Goal: Navigation & Orientation: Find specific page/section

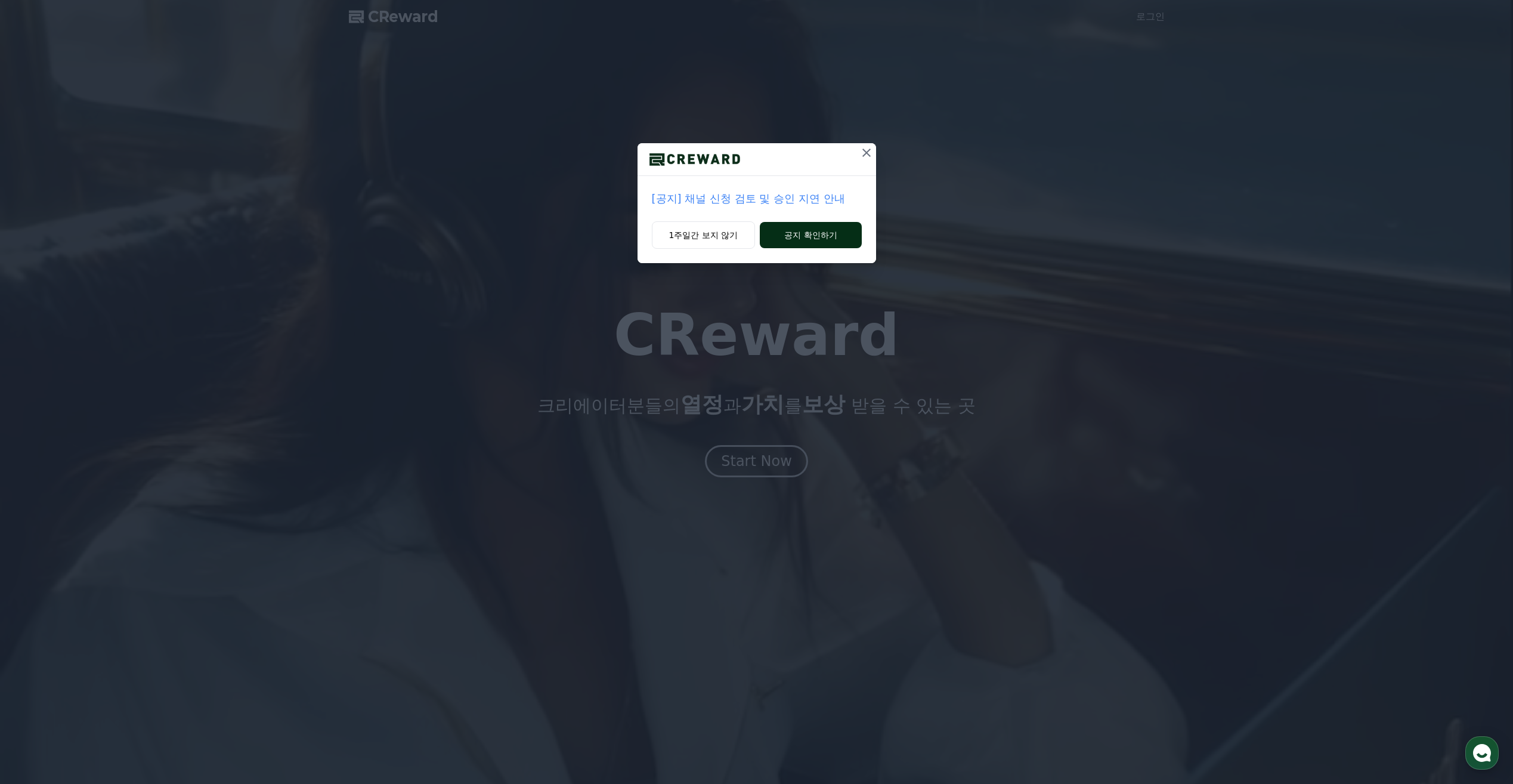
click at [822, 240] on button "공지 확인하기" at bounding box center [810, 235] width 102 height 26
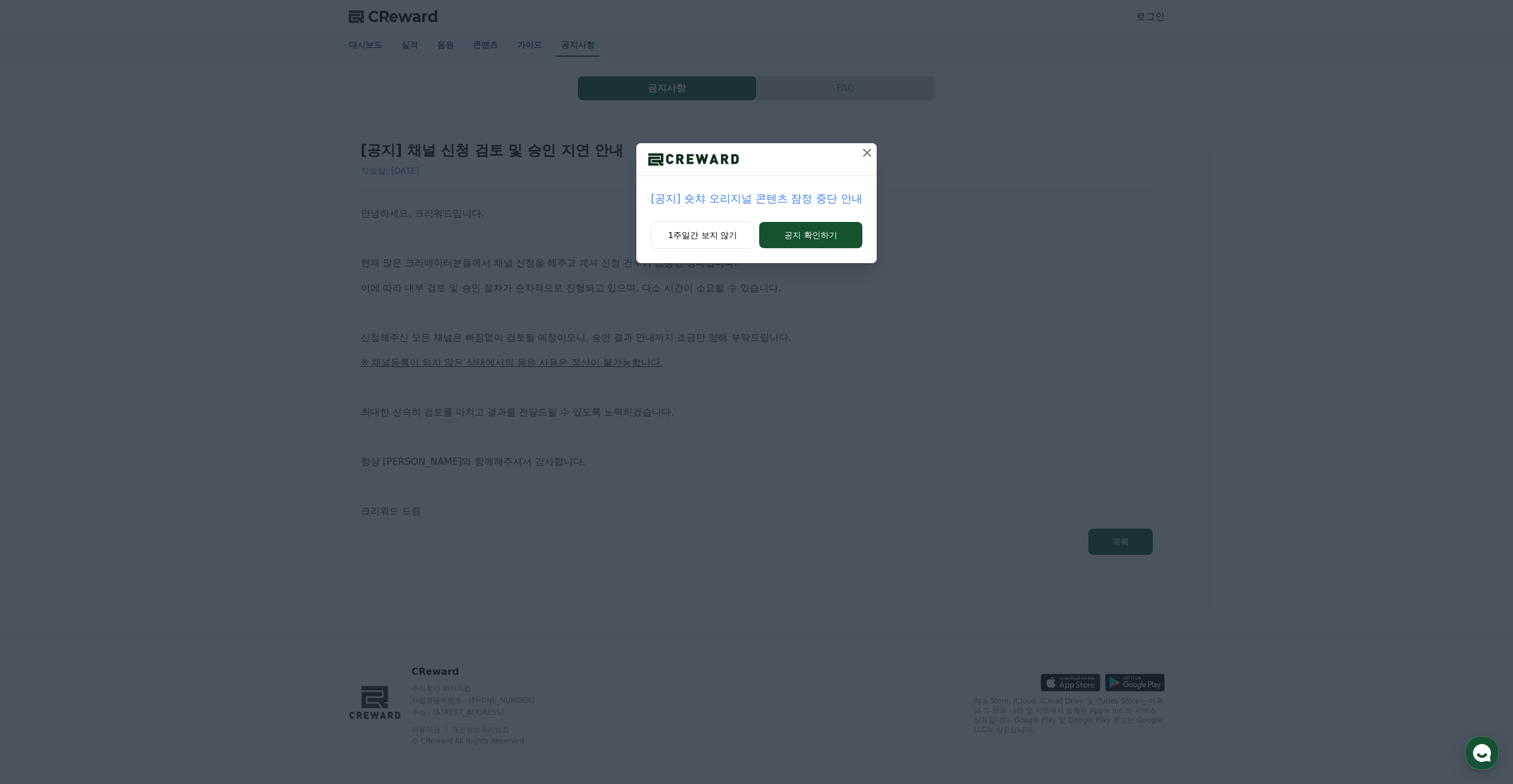
click at [869, 157] on icon at bounding box center [868, 153] width 15 height 15
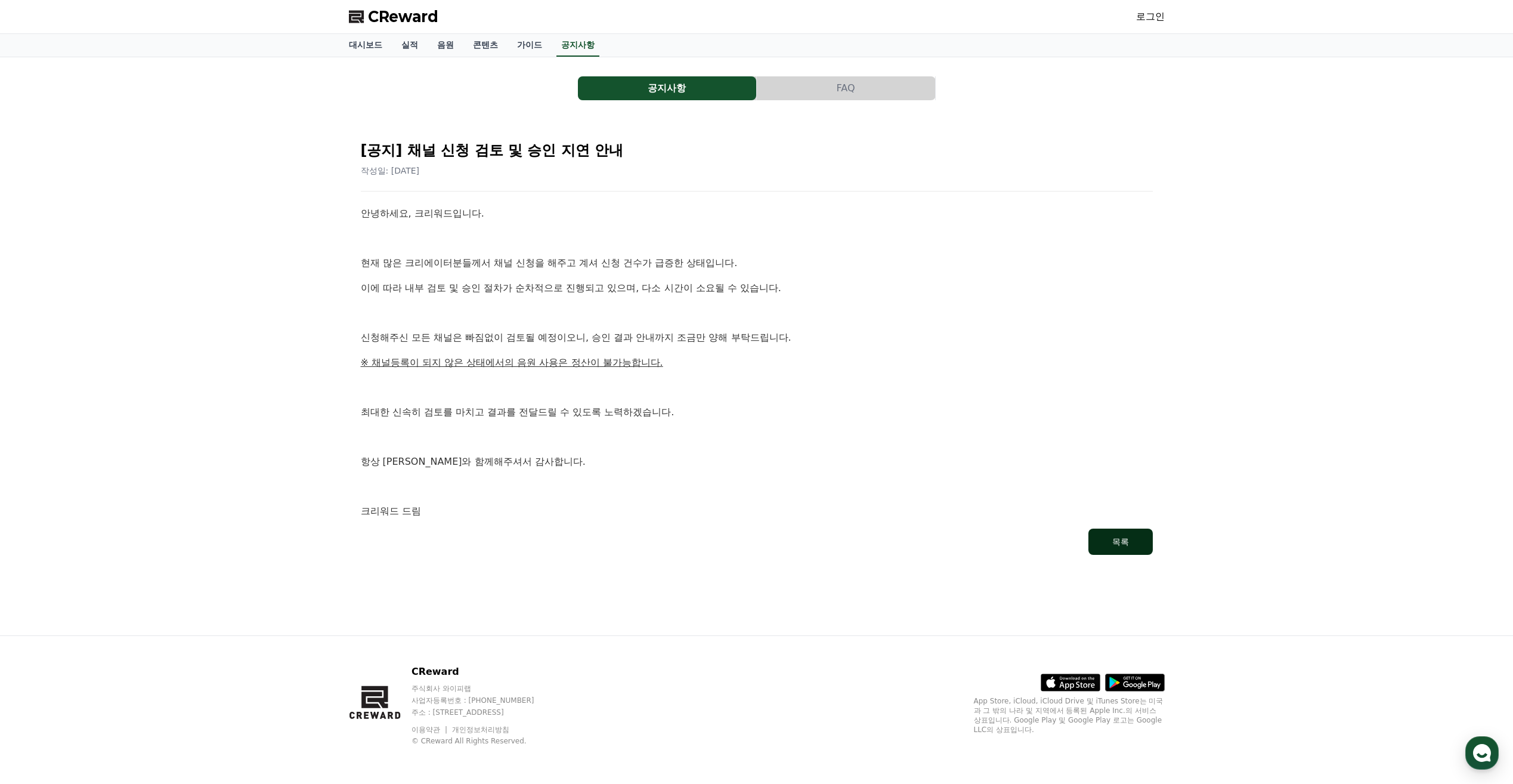
click at [1129, 539] on div "목록" at bounding box center [1120, 541] width 16 height 12
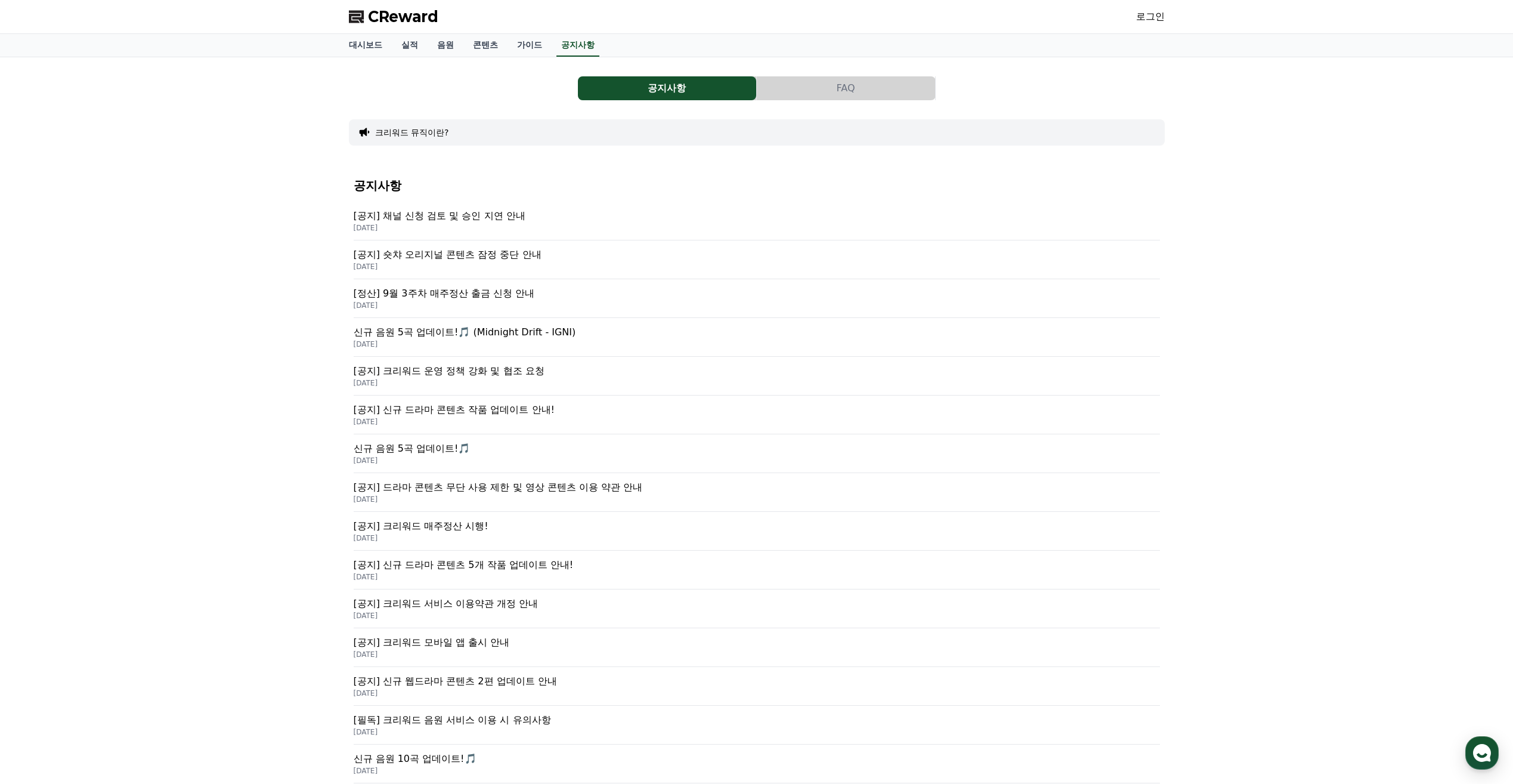
click at [1149, 17] on link "로그인" at bounding box center [1150, 17] width 29 height 15
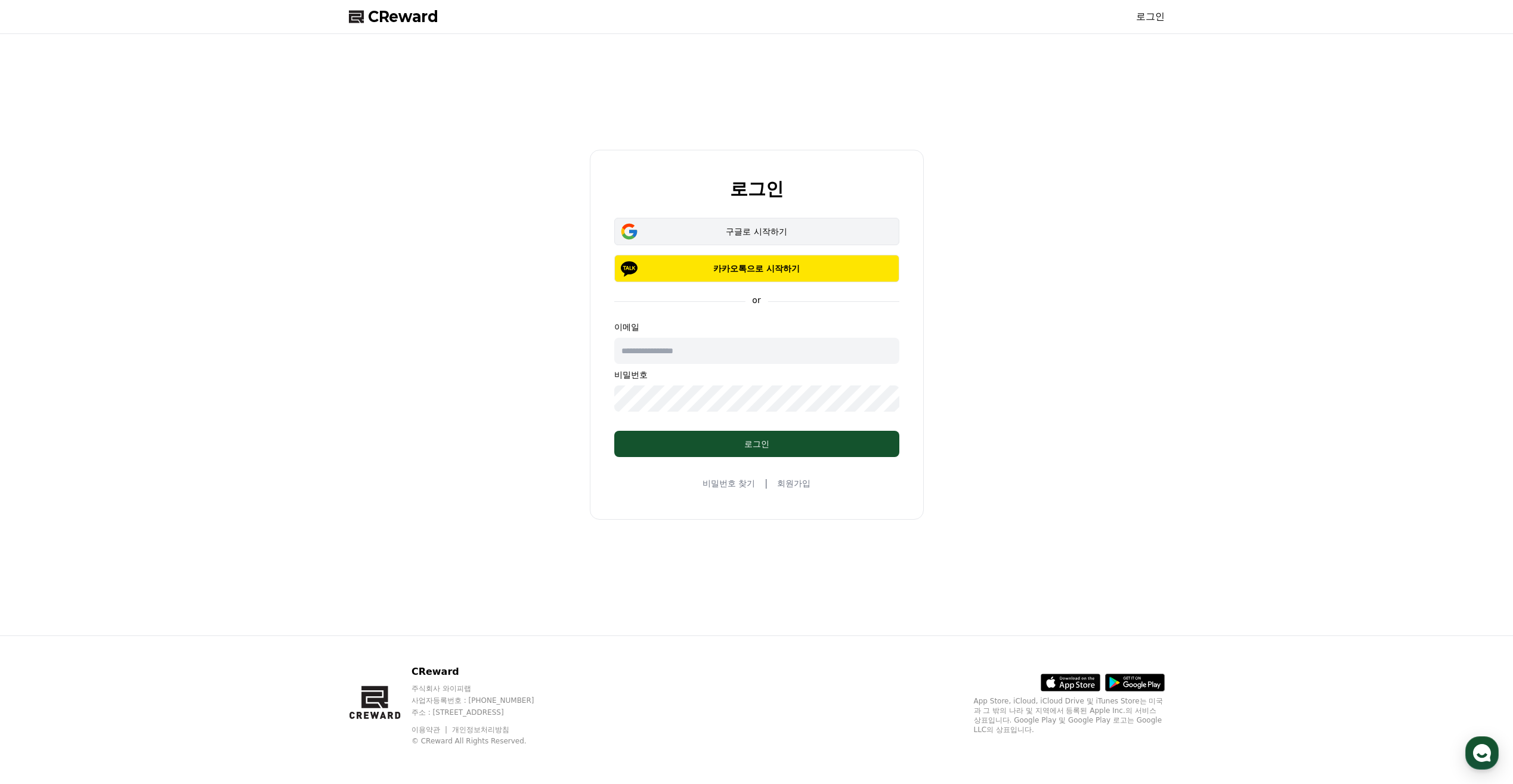
click at [771, 235] on div "구글로 시작하기" at bounding box center [757, 231] width 250 height 12
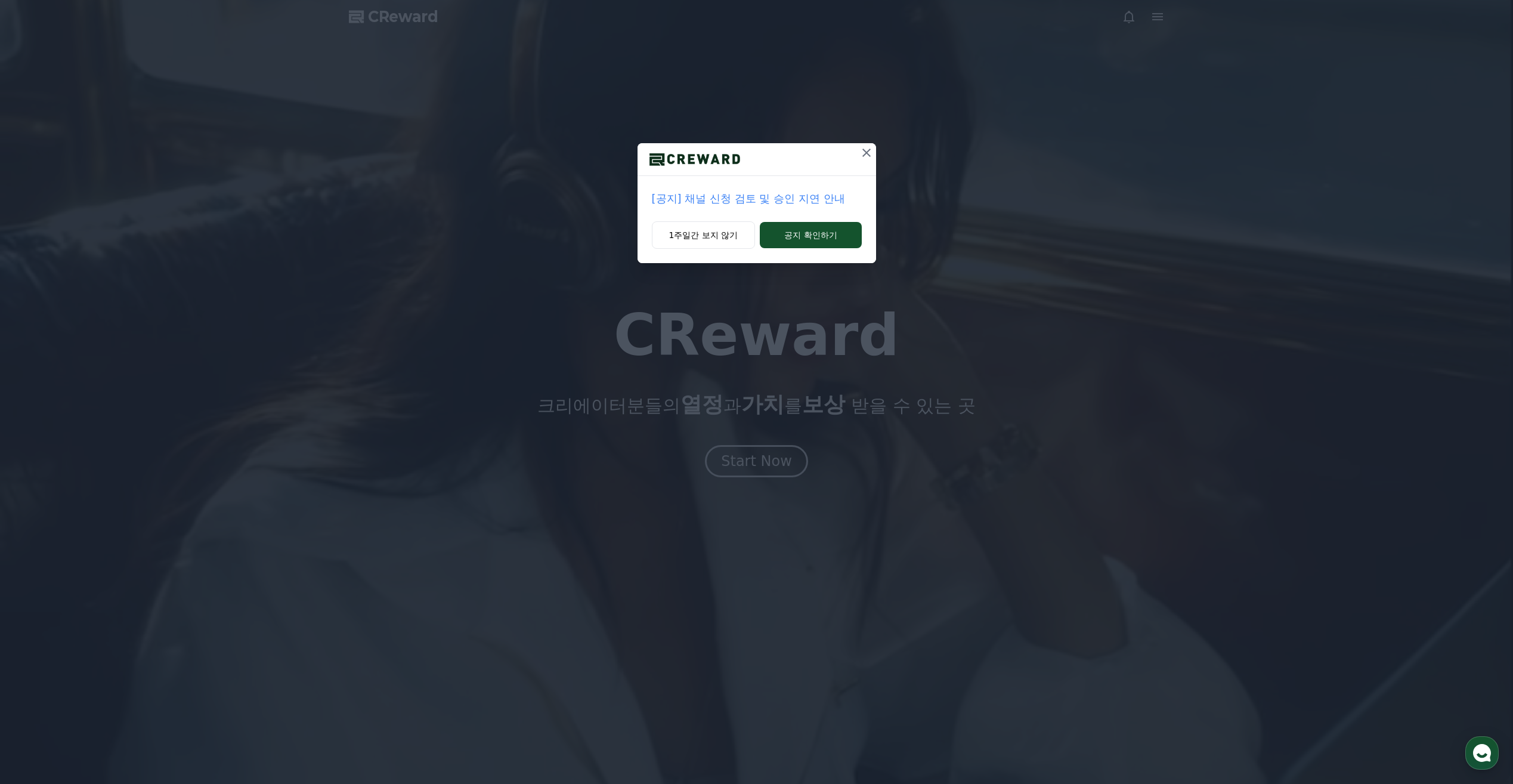
click at [869, 152] on icon at bounding box center [867, 153] width 15 height 15
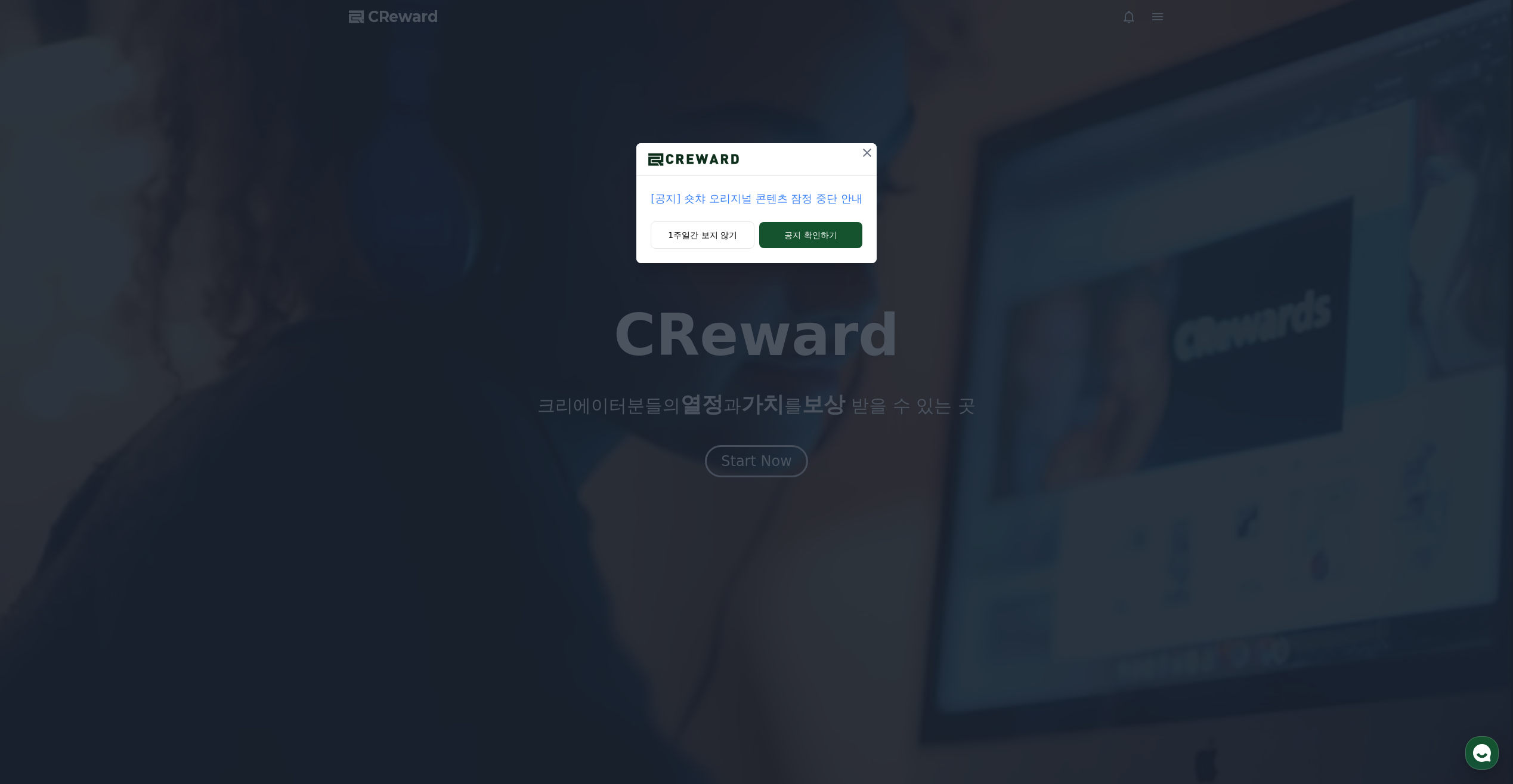
click at [866, 151] on icon at bounding box center [867, 152] width 8 height 8
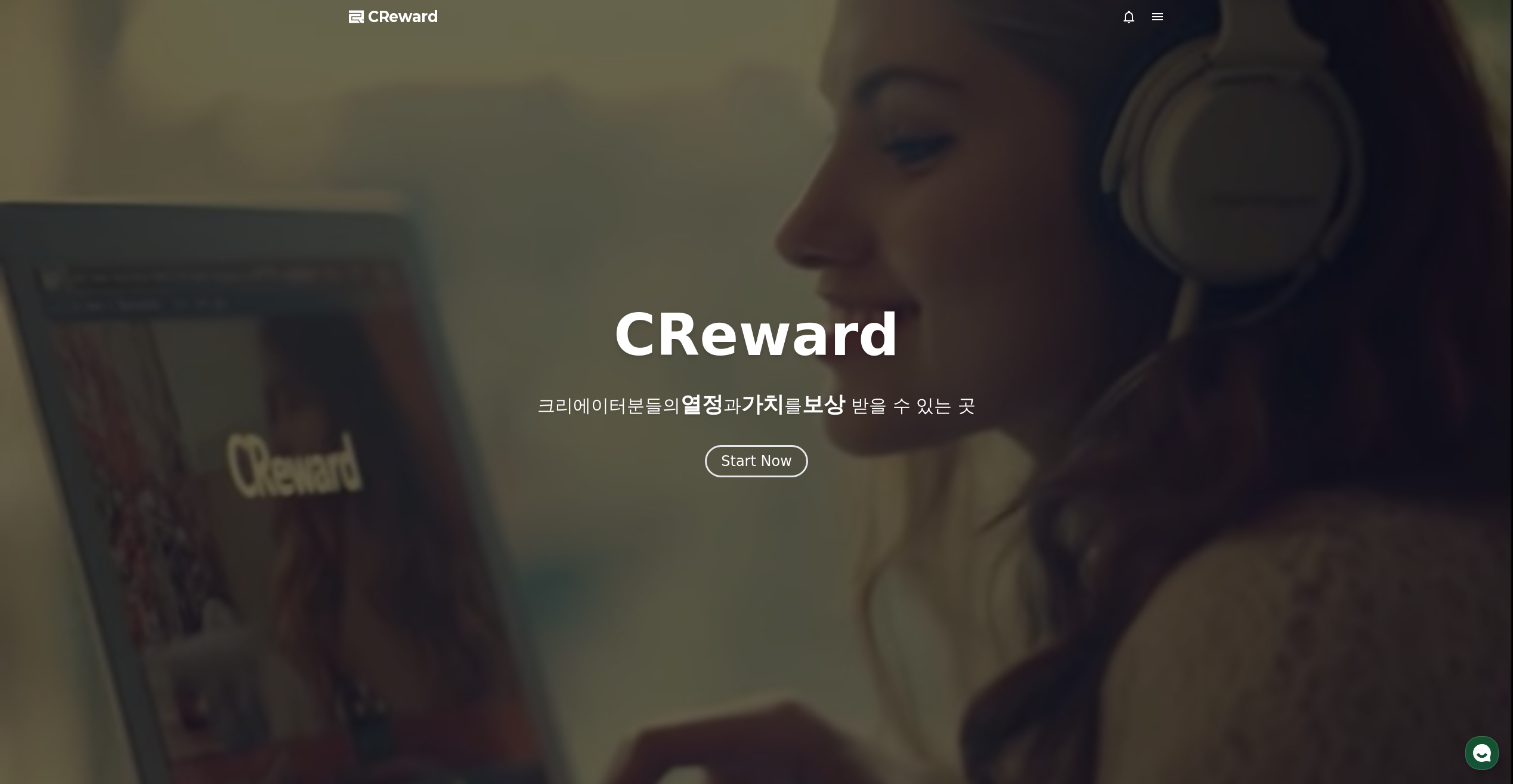
click at [405, 22] on span "CReward" at bounding box center [403, 16] width 71 height 19
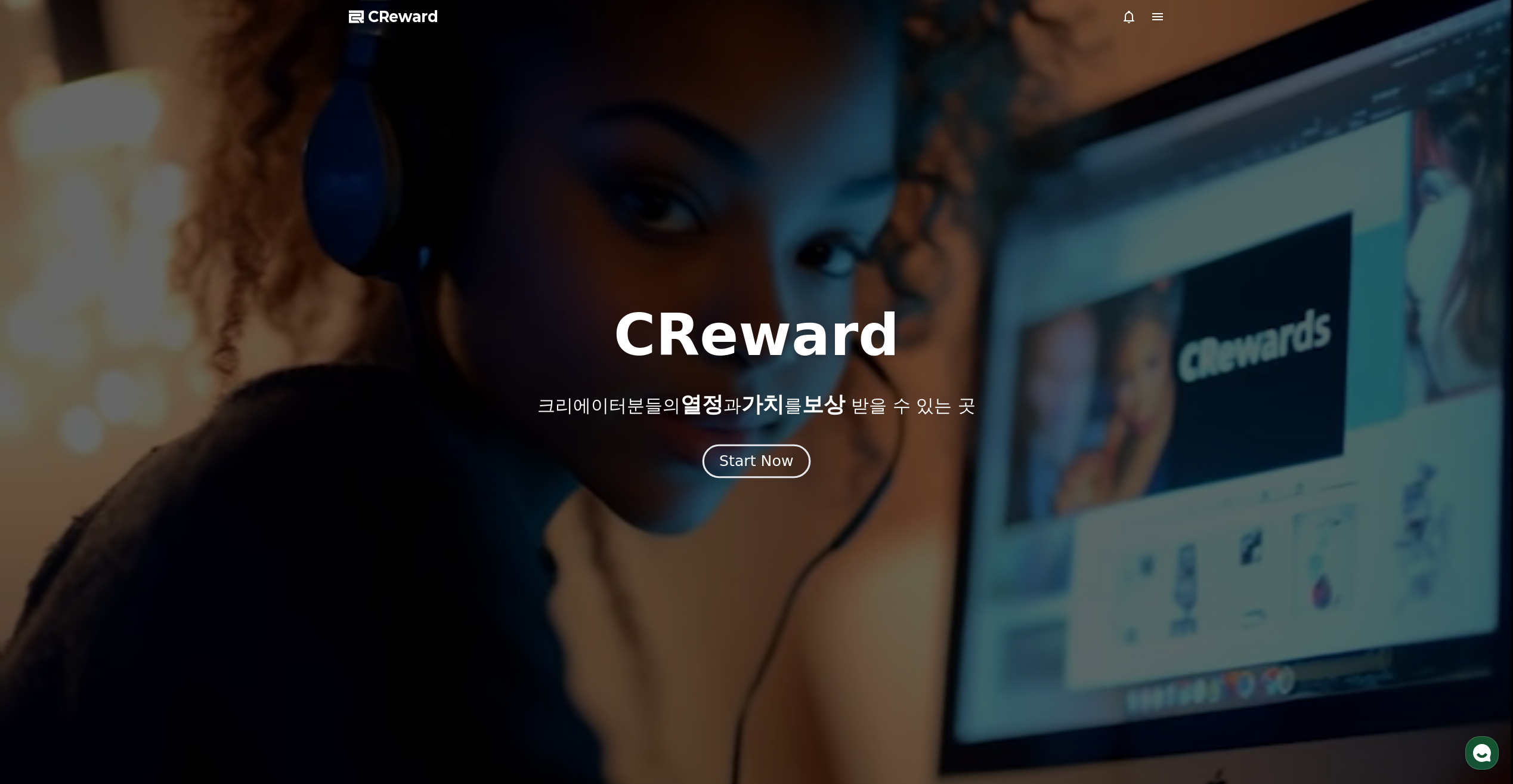
click at [752, 468] on div "Start Now" at bounding box center [757, 460] width 74 height 20
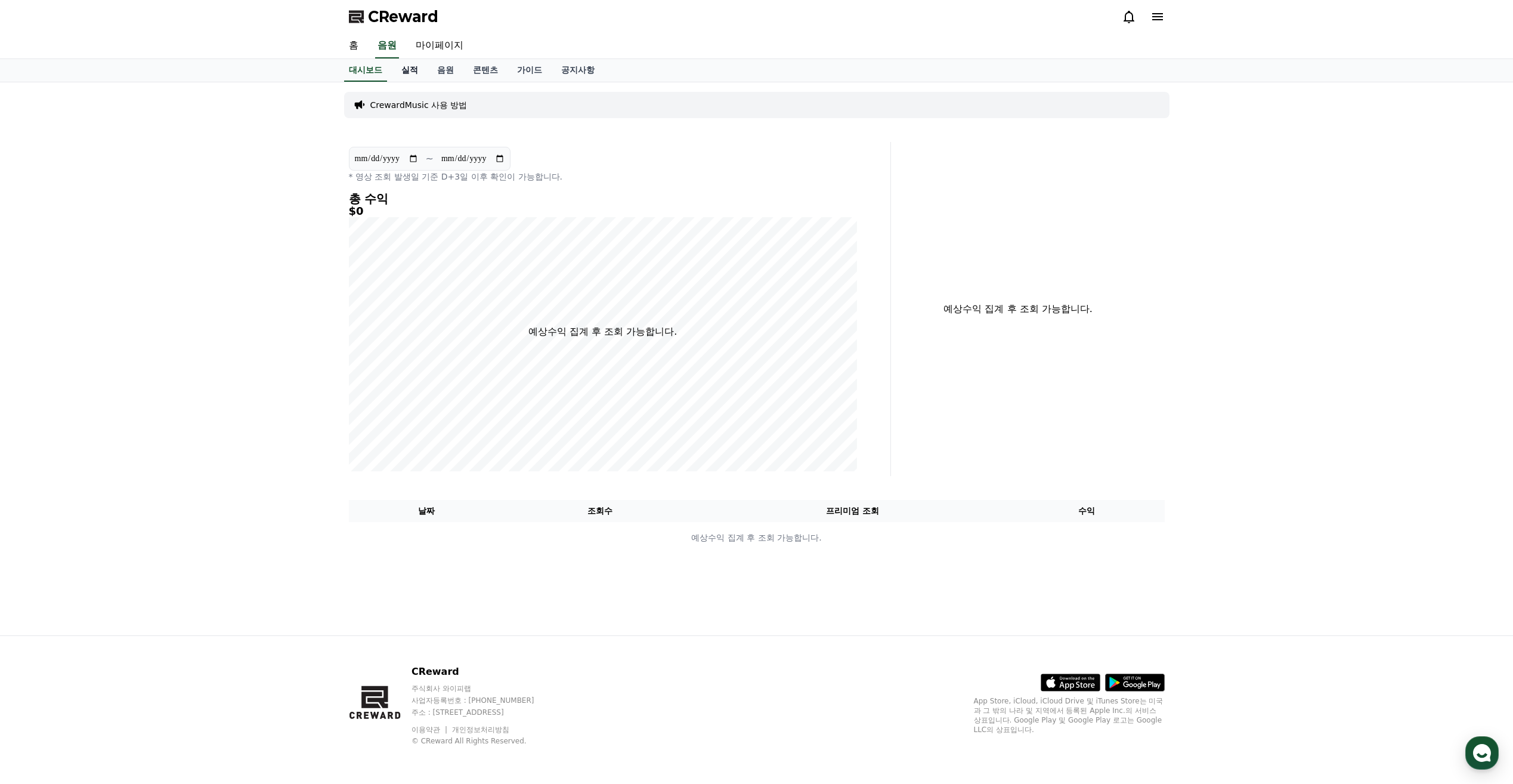
click at [410, 72] on link "실적" at bounding box center [409, 70] width 35 height 23
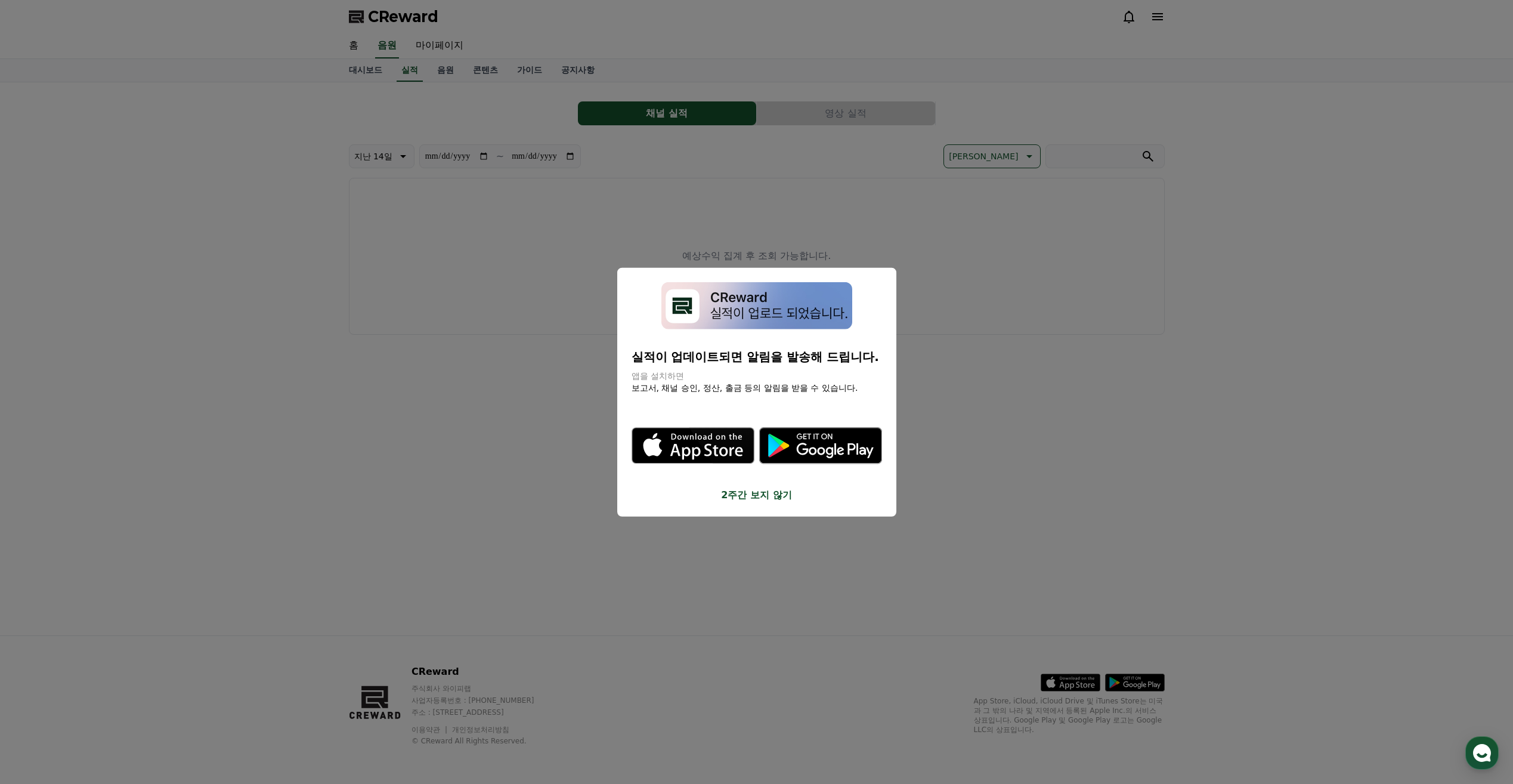
click at [768, 497] on button "2주간 보지 않기" at bounding box center [757, 495] width 250 height 15
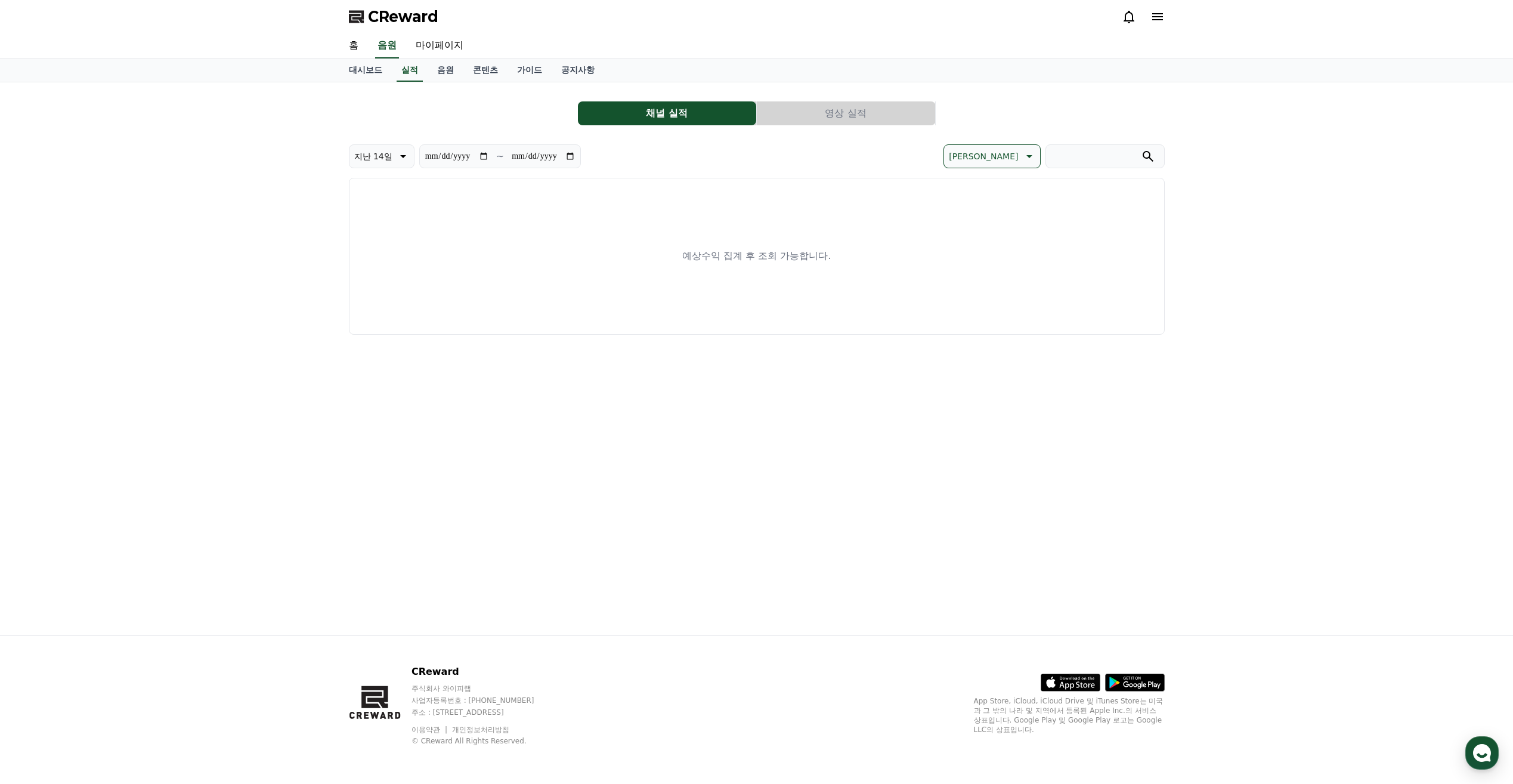
click at [836, 112] on button "영상 실적" at bounding box center [846, 113] width 179 height 24
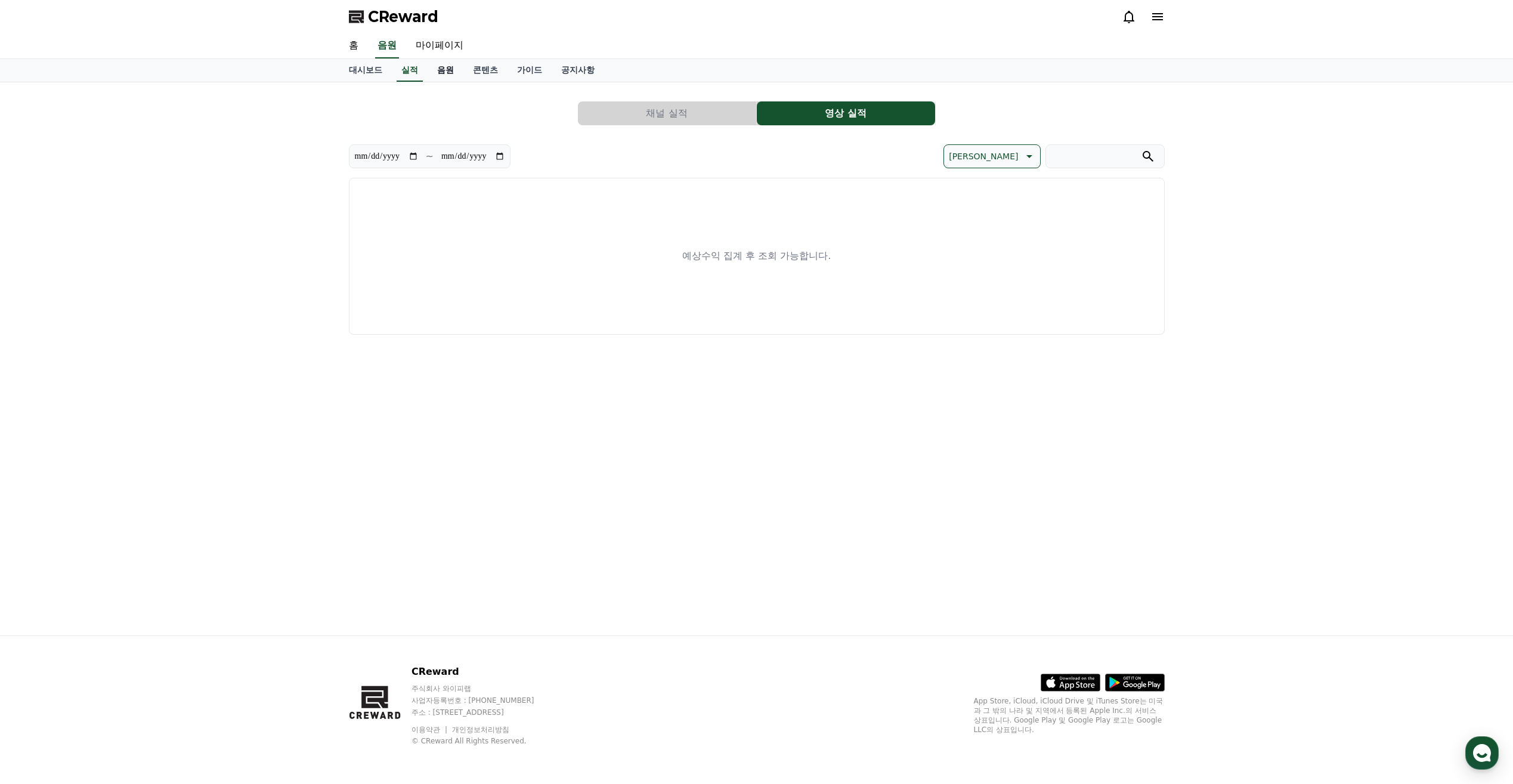
click at [447, 74] on link "음원" at bounding box center [445, 70] width 35 height 23
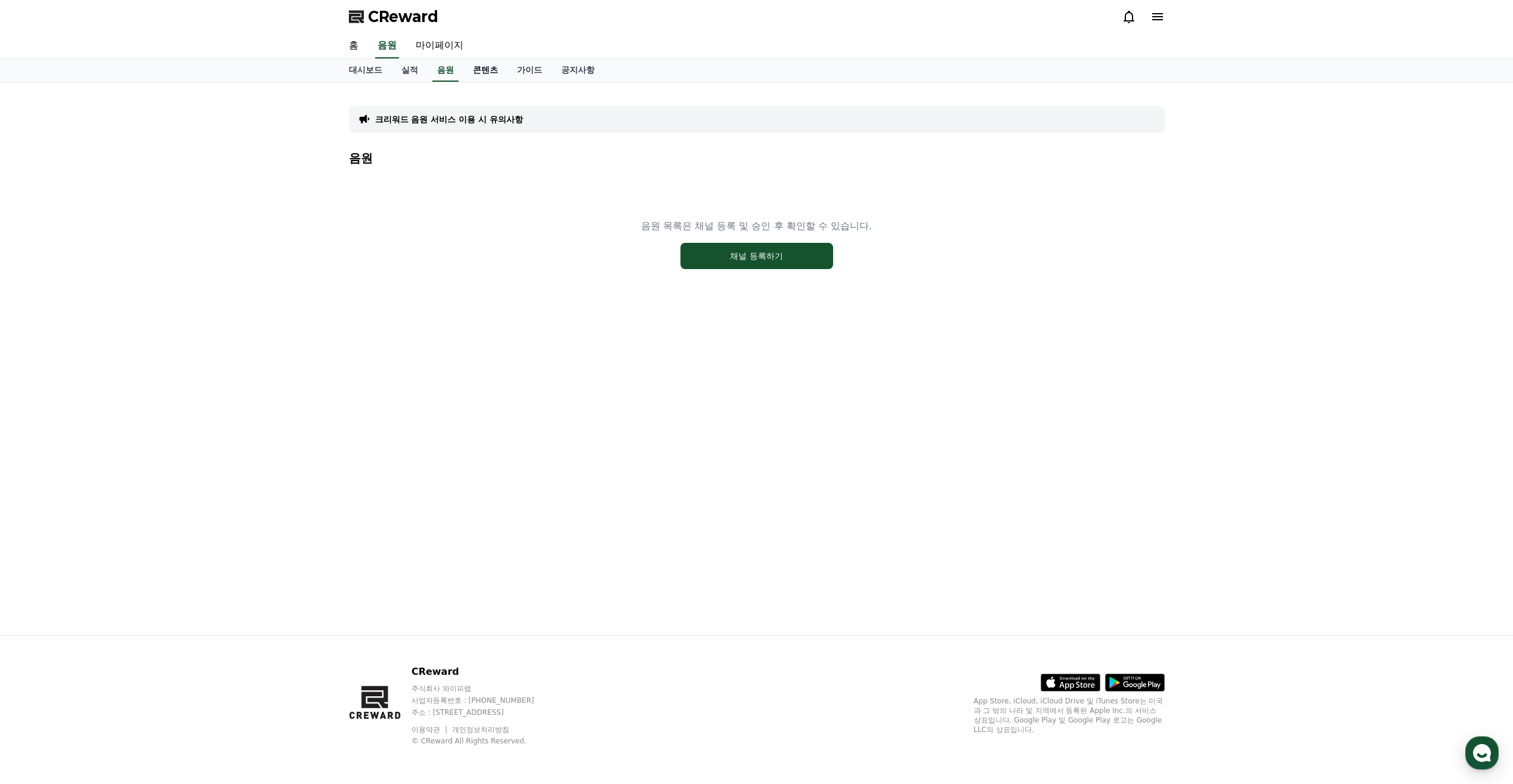
click at [489, 71] on link "콘텐츠" at bounding box center [485, 70] width 44 height 23
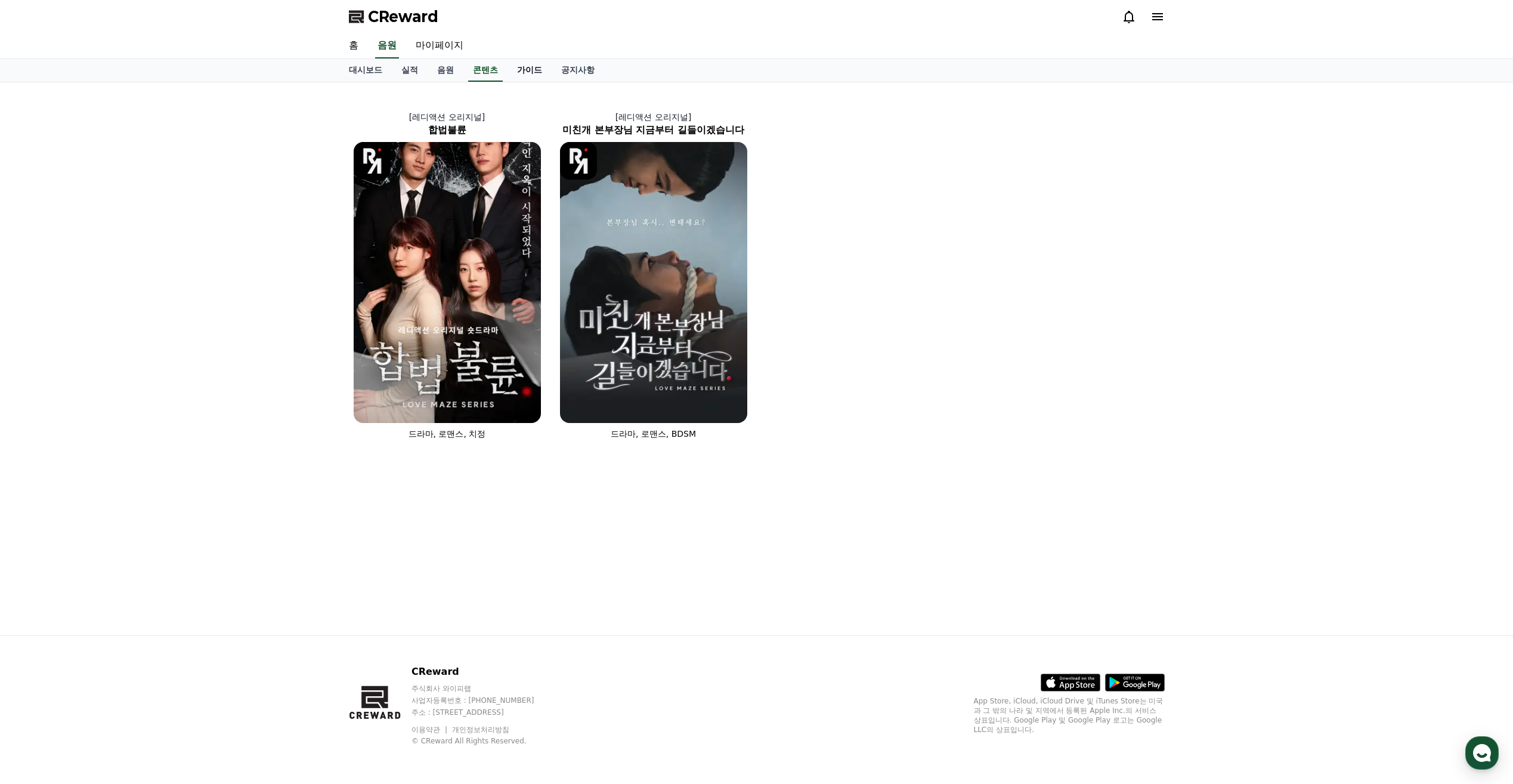
click at [529, 69] on link "가이드" at bounding box center [529, 70] width 44 height 23
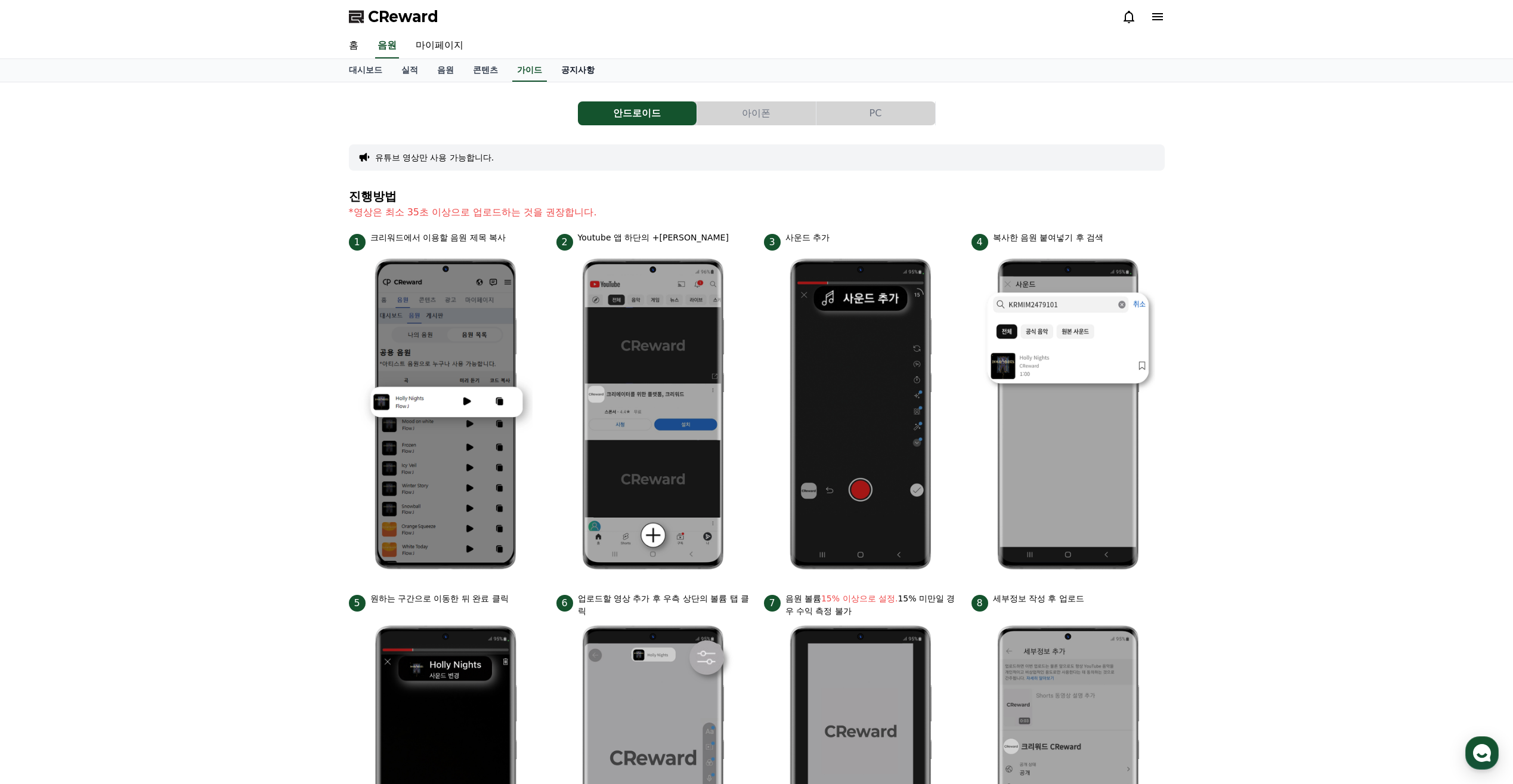
click at [589, 73] on link "공지사항" at bounding box center [578, 70] width 53 height 23
